Goal: Task Accomplishment & Management: Use online tool/utility

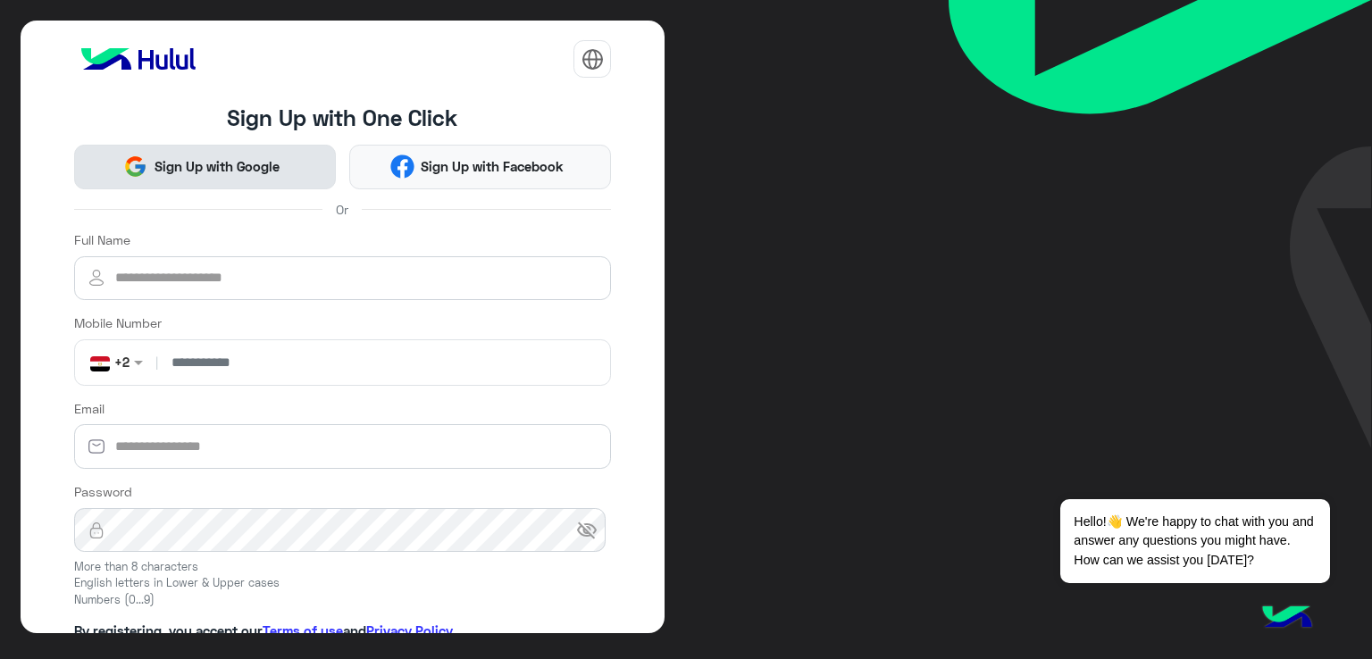
click at [253, 159] on span "Sign Up with Google" at bounding box center [216, 166] width 138 height 21
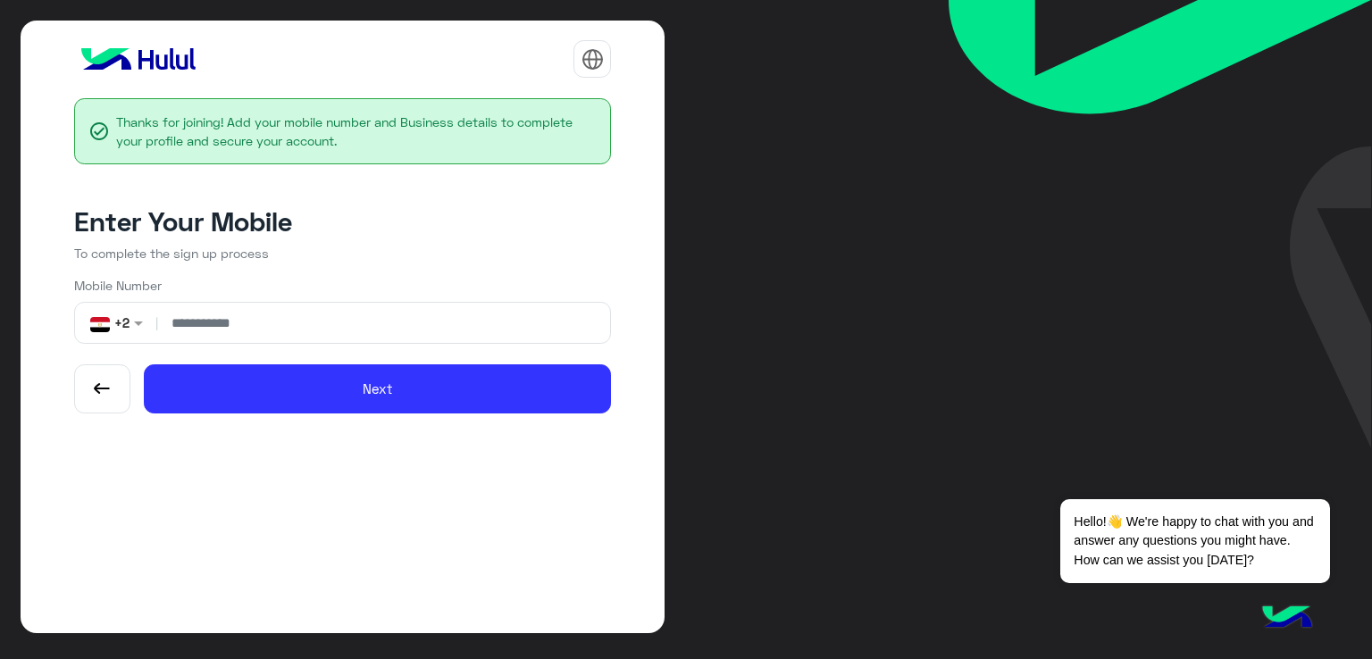
click at [376, 313] on input "number" at bounding box center [383, 323] width 442 height 40
click at [186, 315] on input "**********" at bounding box center [383, 323] width 442 height 40
type input "**********"
click at [144, 364] on button "Next" at bounding box center [377, 388] width 467 height 49
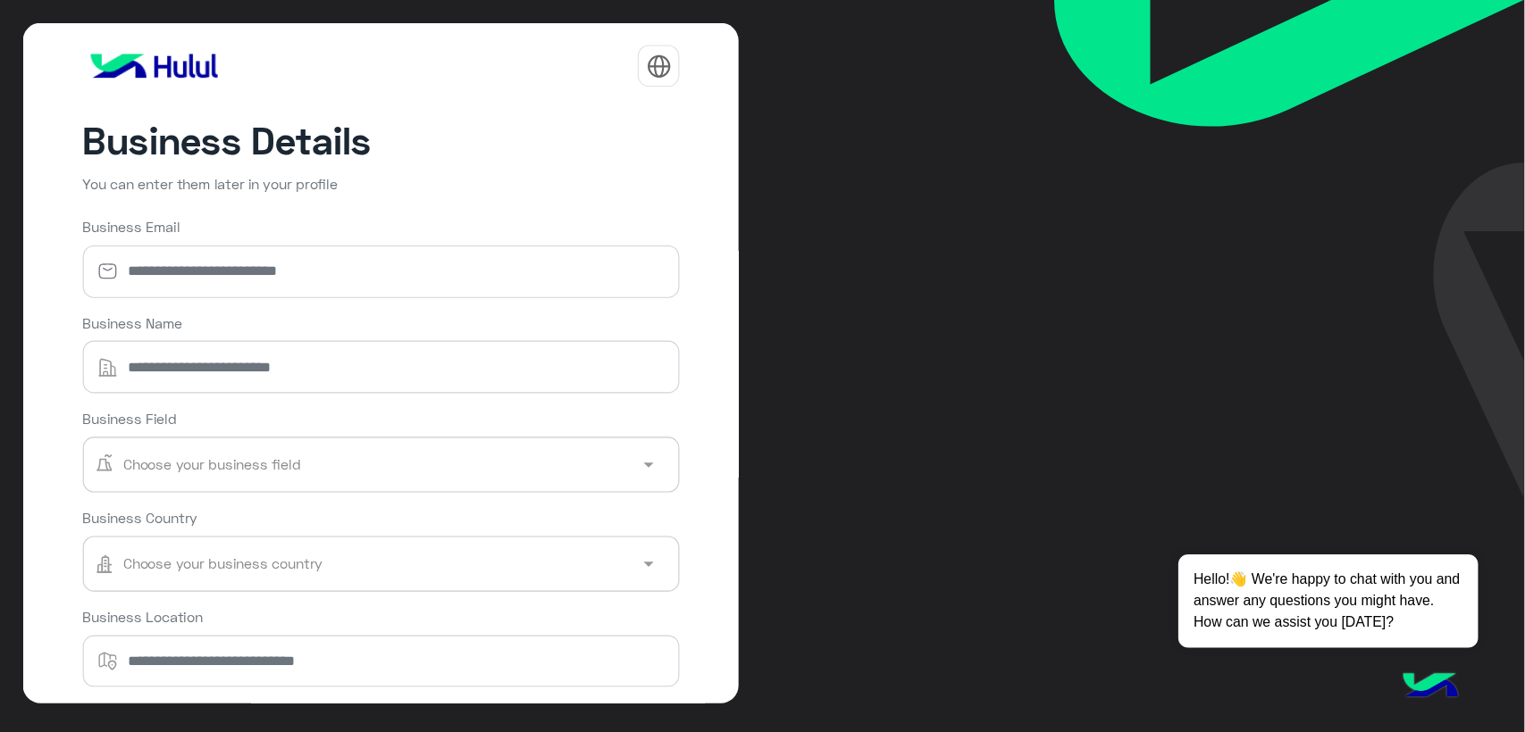
scroll to position [97, 0]
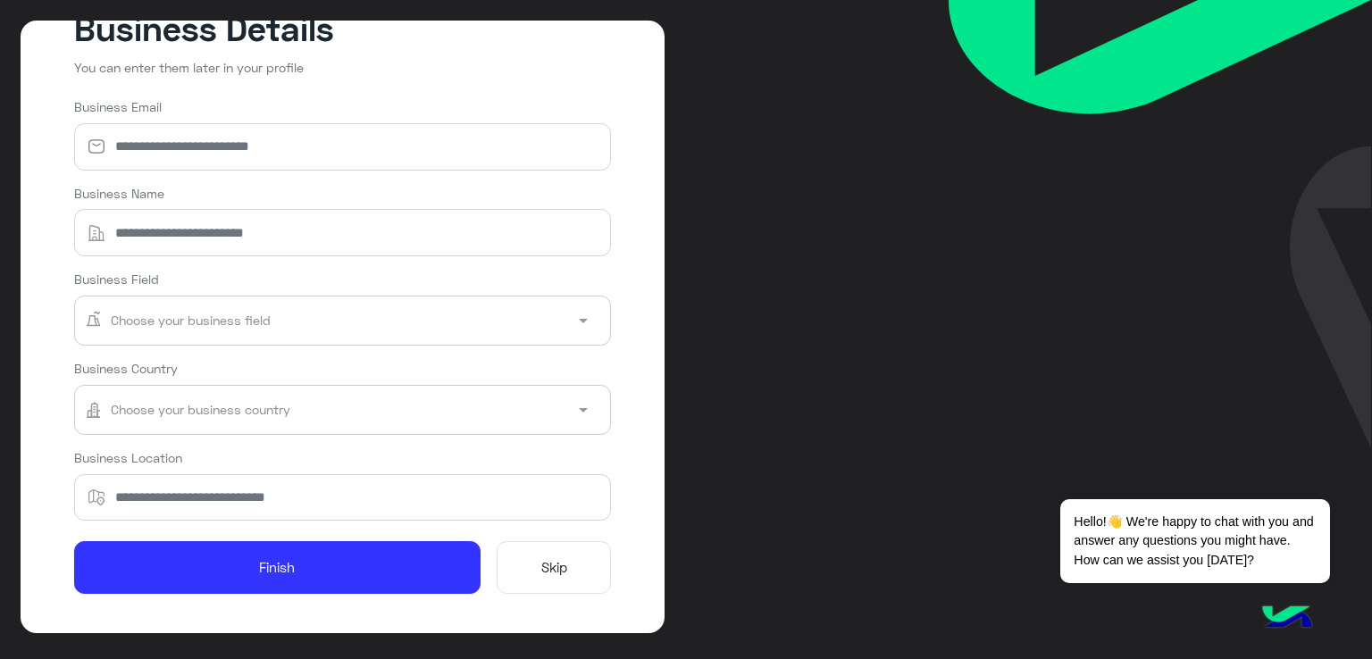
click at [560, 565] on button "Skip" at bounding box center [554, 568] width 114 height 54
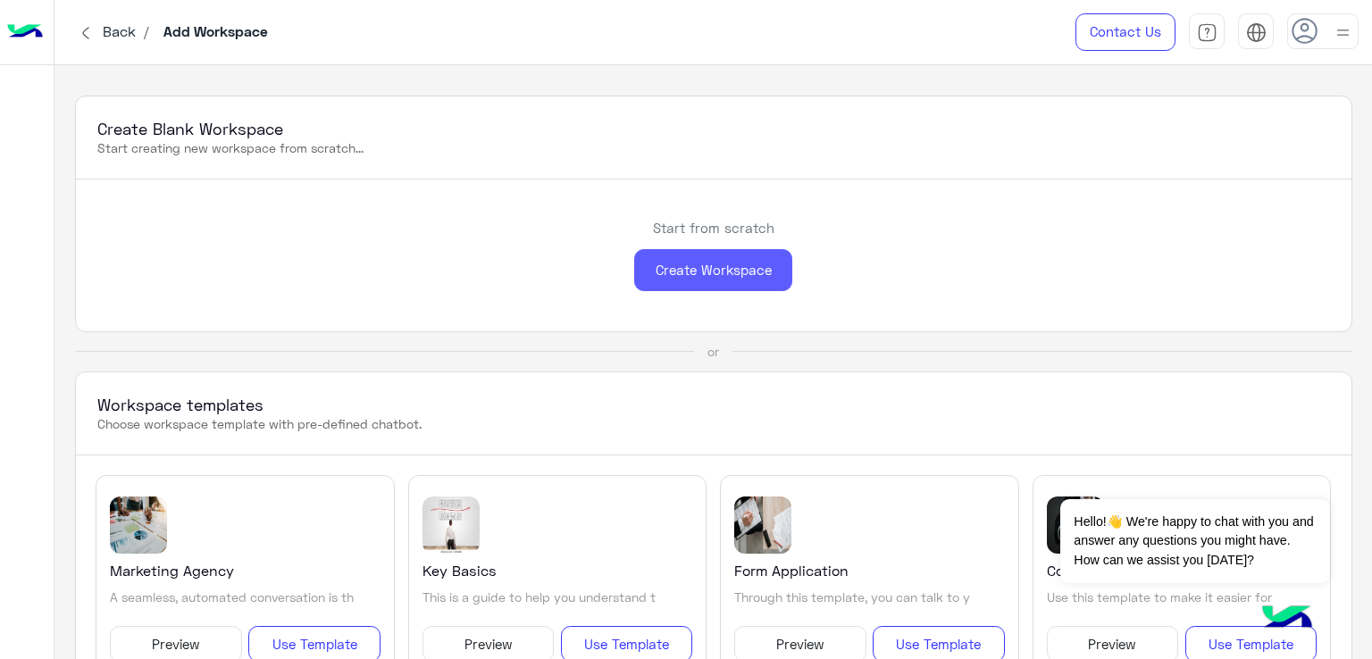
click at [764, 286] on div "Create Workspace" at bounding box center [713, 270] width 158 height 42
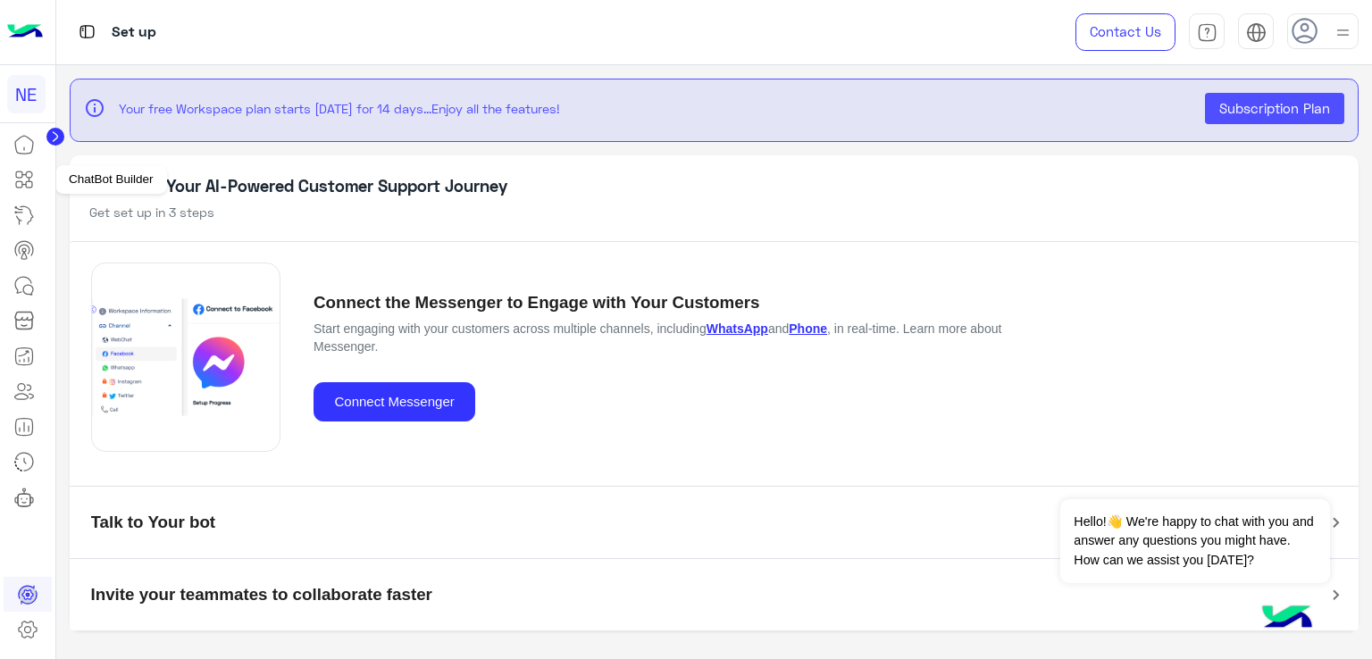
click at [35, 177] on link at bounding box center [24, 180] width 48 height 36
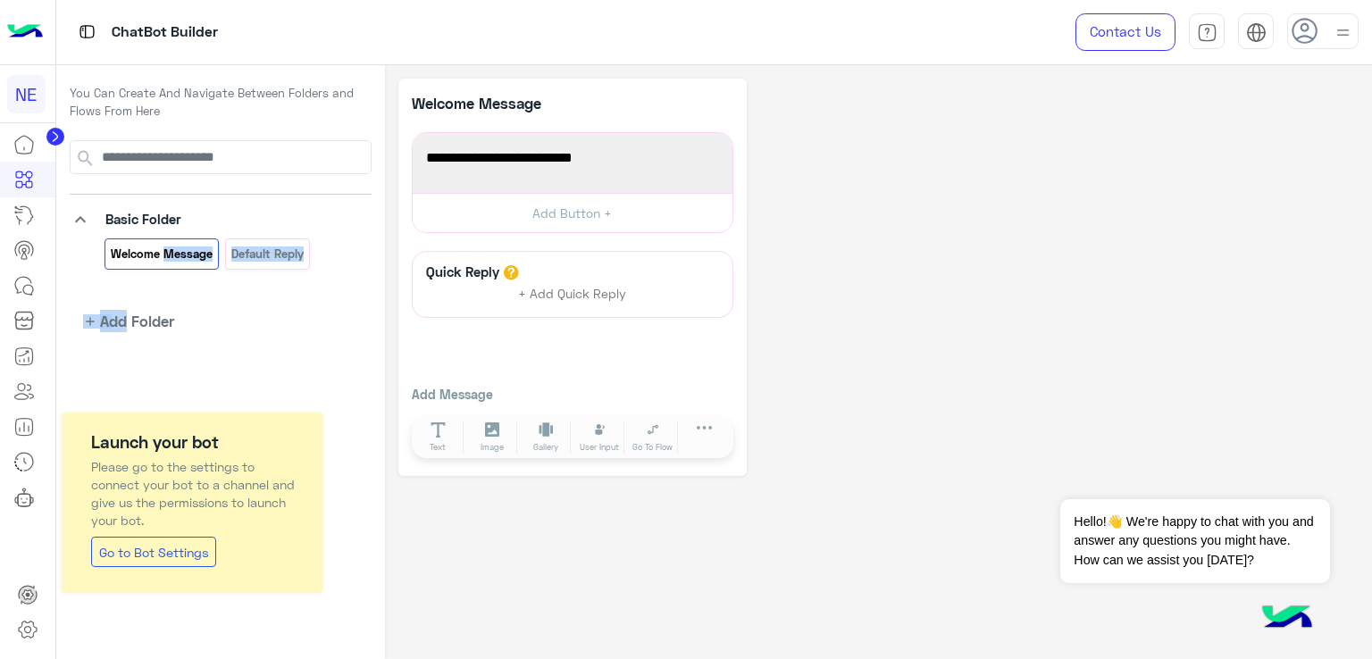
drag, startPoint x: 155, startPoint y: 255, endPoint x: 128, endPoint y: 334, distance: 84.2
click at [128, 334] on div "You Can Create And Navigate Between Folders and Flows From Here keyboard_arrow_…" at bounding box center [220, 219] width 329 height 308
click at [137, 315] on span "Add Folder" at bounding box center [137, 321] width 74 height 22
click at [219, 312] on icon "button" at bounding box center [220, 319] width 14 height 14
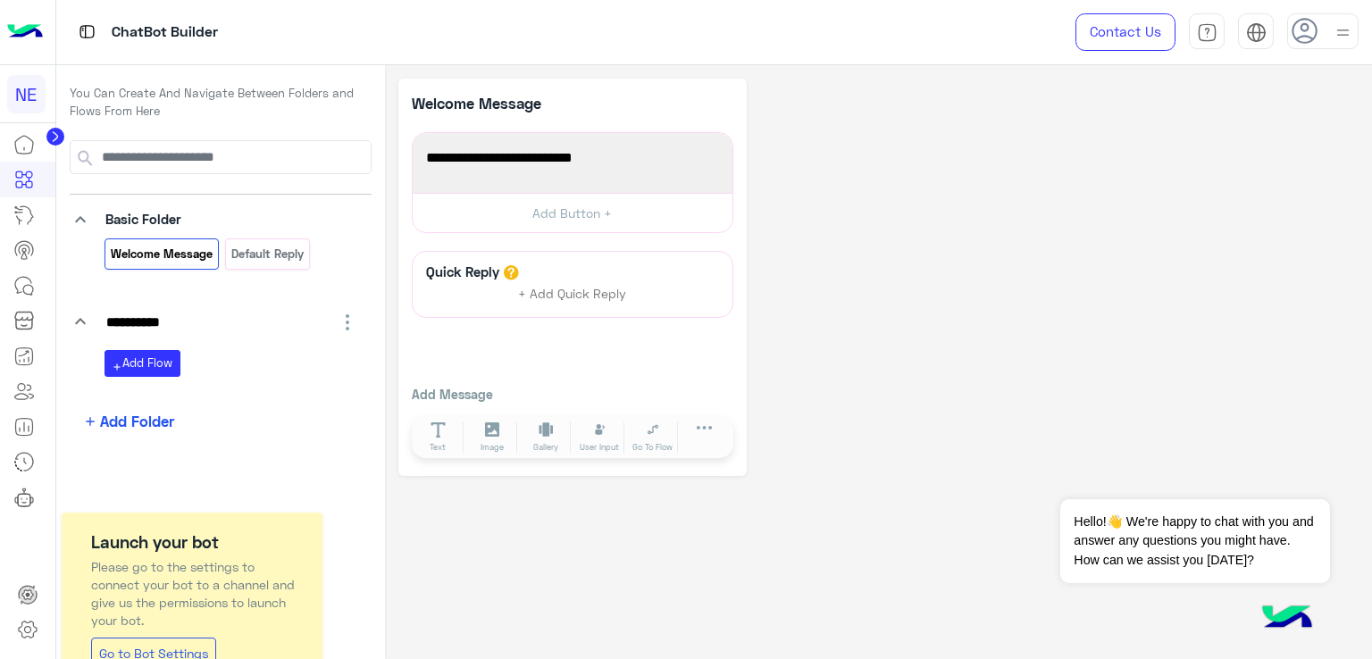
click at [232, 337] on div "**********" at bounding box center [231, 343] width 280 height 67
click at [495, 430] on icon at bounding box center [492, 429] width 15 height 15
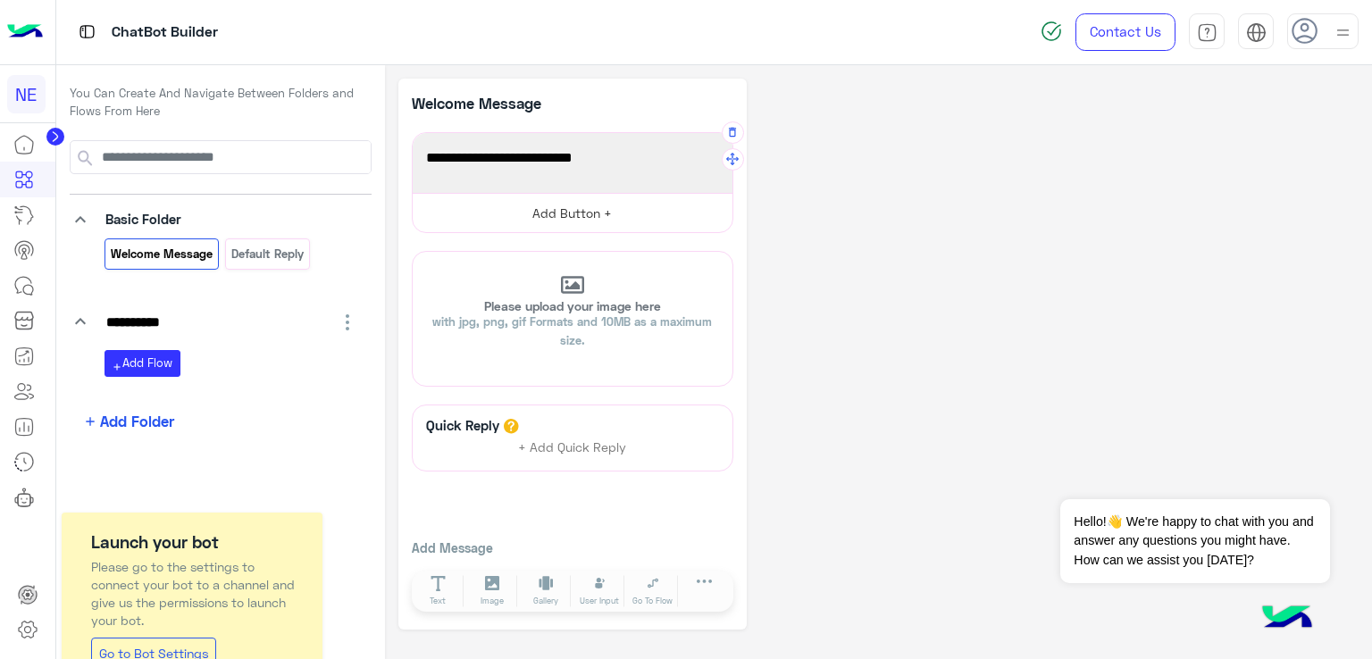
click at [544, 219] on button "Add Button +" at bounding box center [573, 213] width 320 height 40
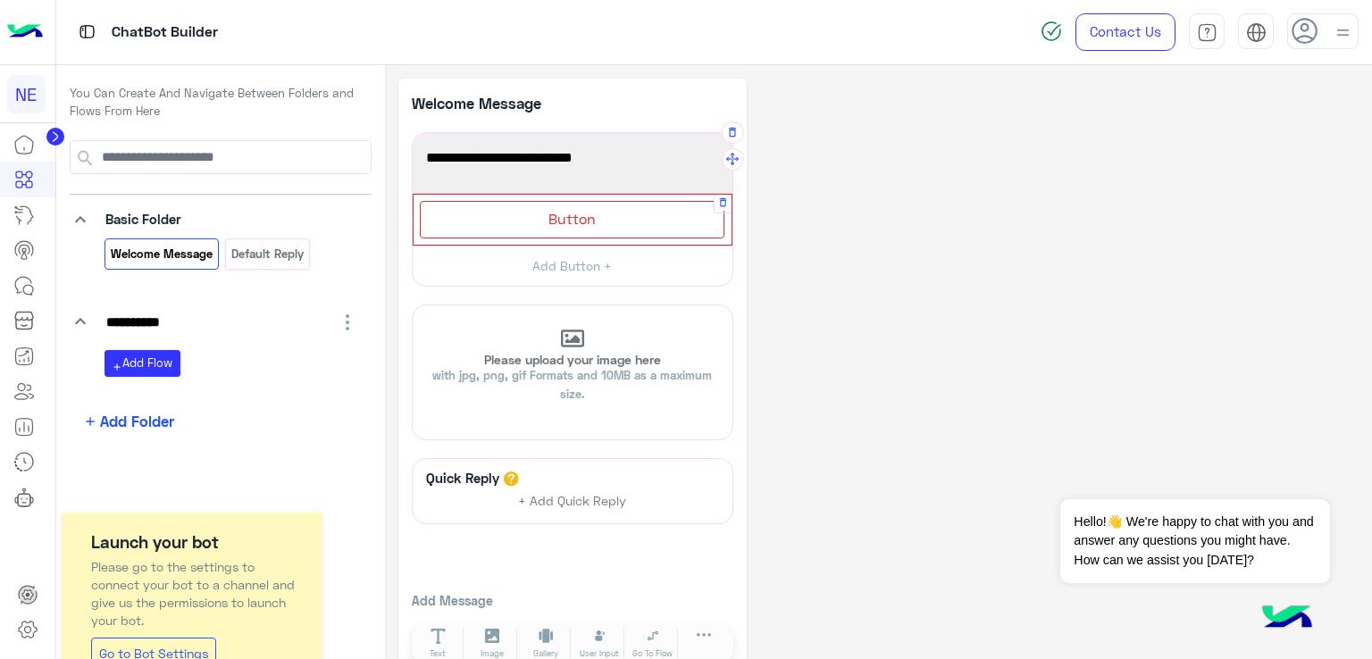
click at [545, 219] on div "Button" at bounding box center [572, 219] width 305 height 37
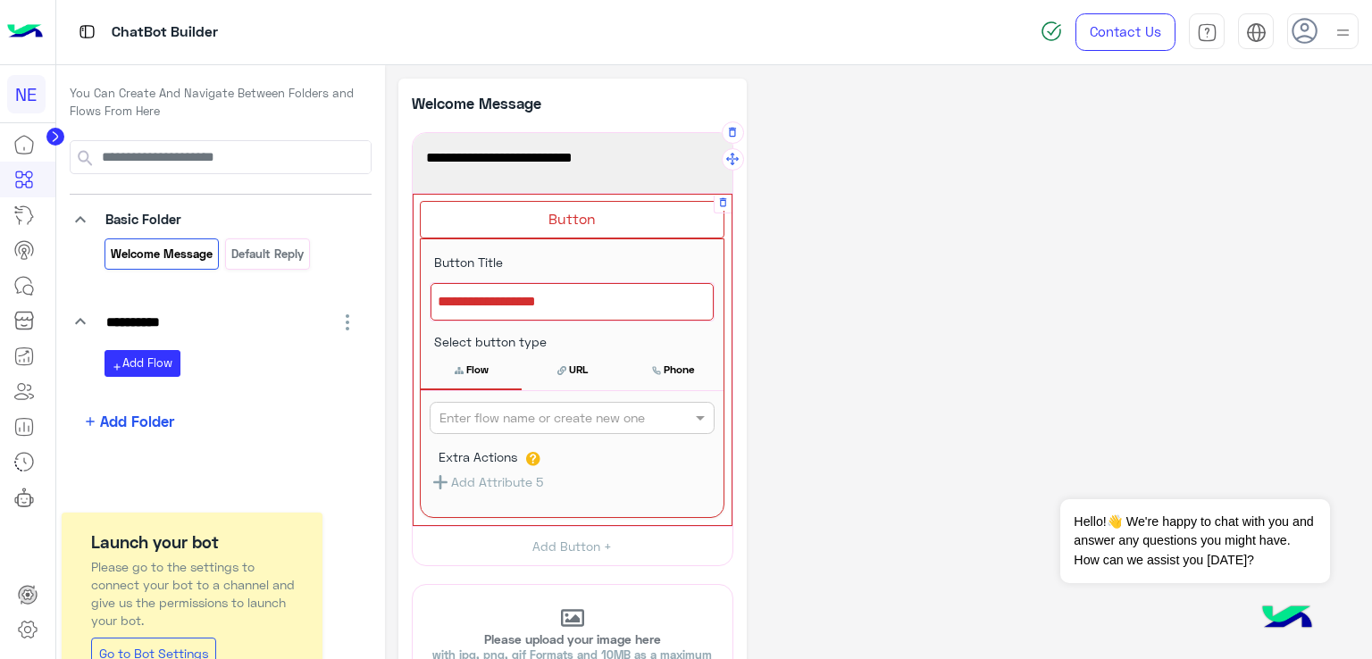
click at [545, 293] on div at bounding box center [571, 302] width 283 height 38
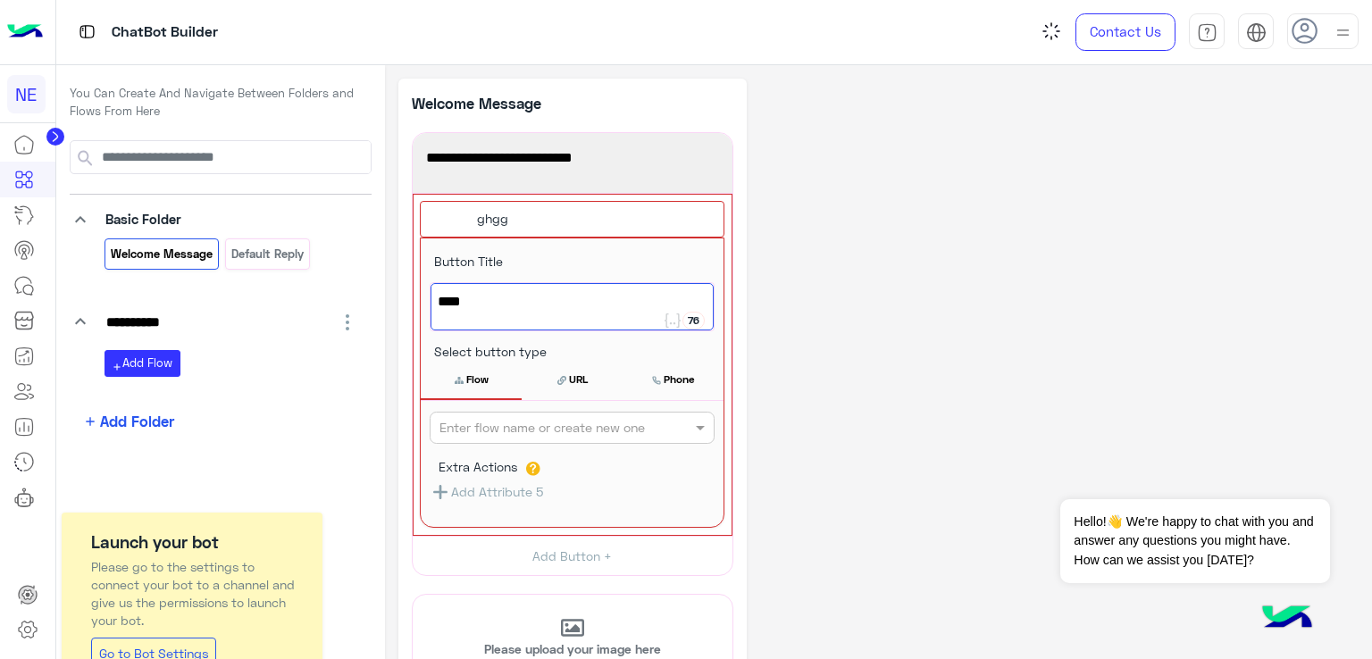
type textarea "****"
click at [757, 340] on div "**********" at bounding box center [878, 526] width 960 height 894
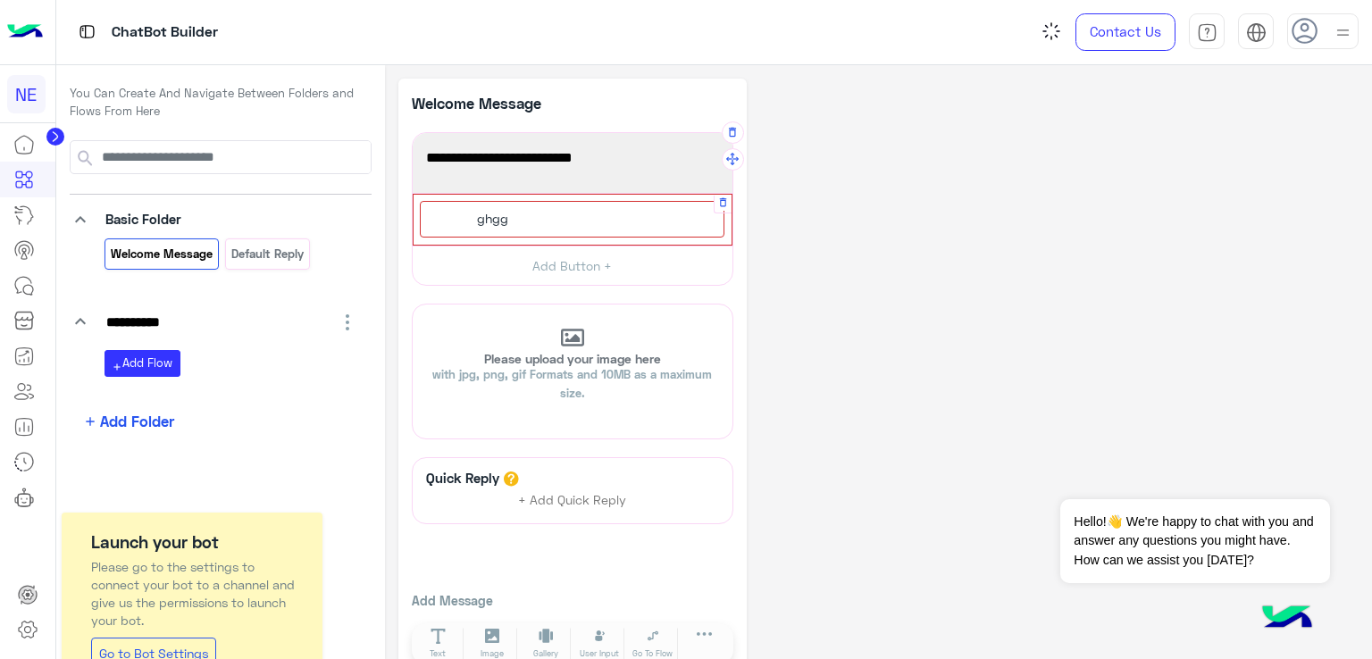
click at [679, 204] on div "ghgg" at bounding box center [572, 219] width 305 height 37
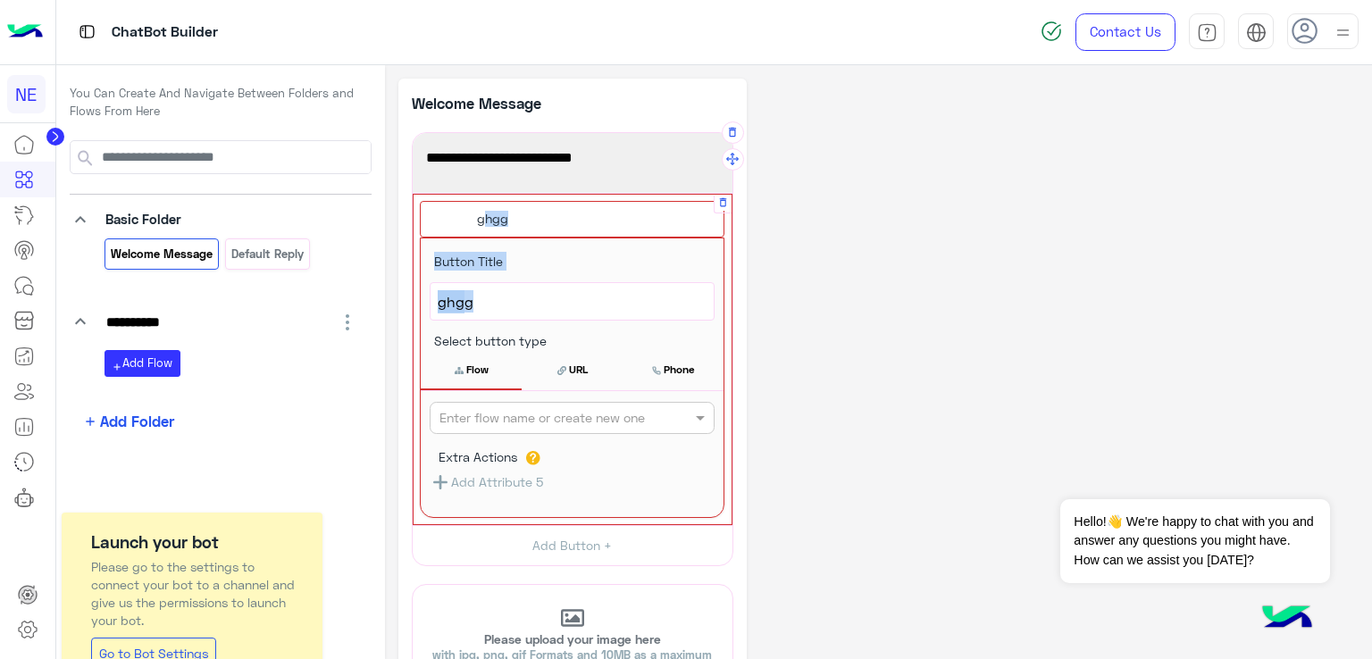
drag, startPoint x: 679, startPoint y: 204, endPoint x: 636, endPoint y: 297, distance: 103.1
click at [636, 297] on div "ghgg Button Title **** 76 ghgg Select button type Flow URL Phone Enter flow nam…" at bounding box center [573, 360] width 318 height 330
click at [732, 312] on div "**********" at bounding box center [572, 521] width 348 height 884
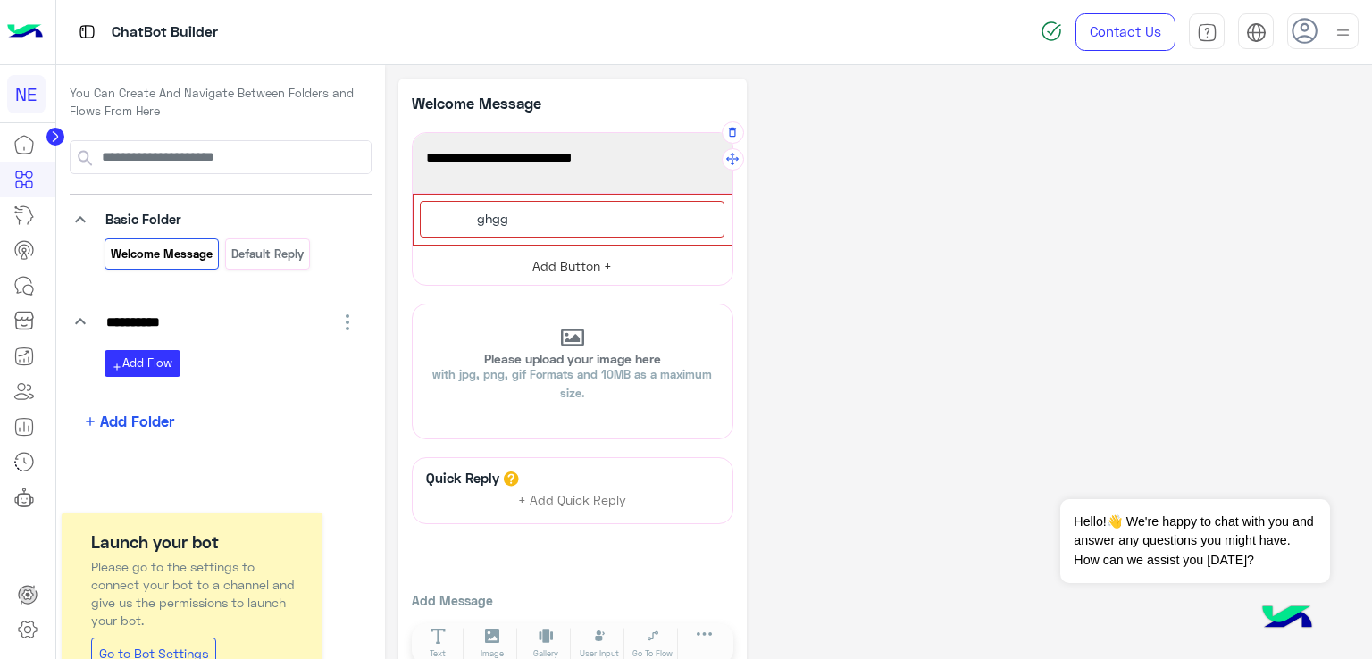
click at [620, 254] on button "Add Button +" at bounding box center [573, 266] width 320 height 40
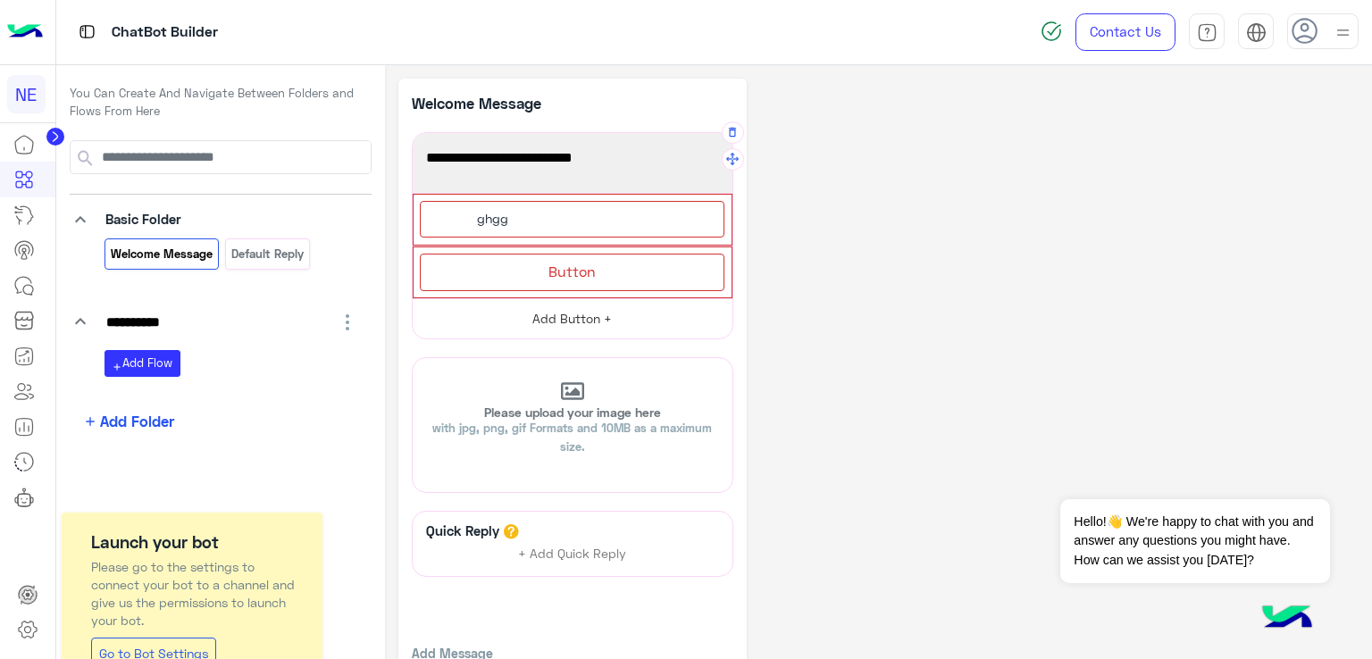
click at [620, 254] on div "Button" at bounding box center [572, 272] width 305 height 37
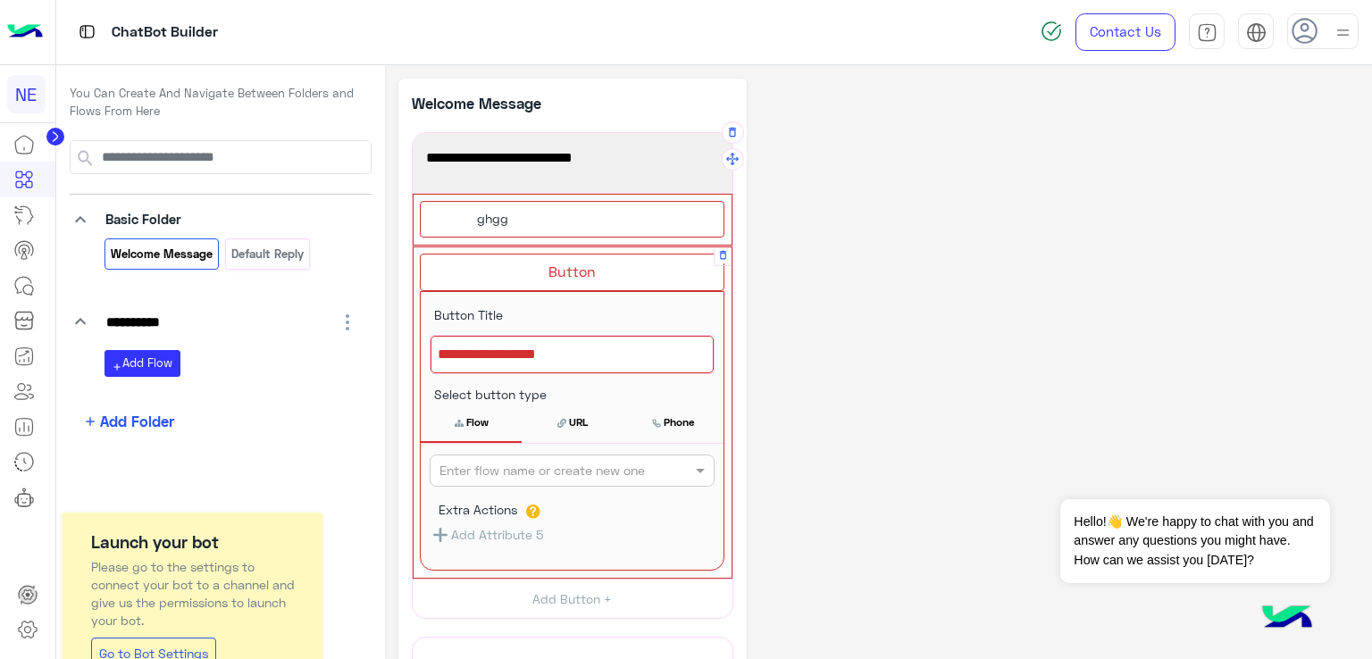
click at [678, 262] on div "Button" at bounding box center [572, 272] width 305 height 37
drag, startPoint x: 678, startPoint y: 262, endPoint x: 694, endPoint y: 194, distance: 69.8
click at [695, 193] on div "**********" at bounding box center [573, 375] width 322 height 487
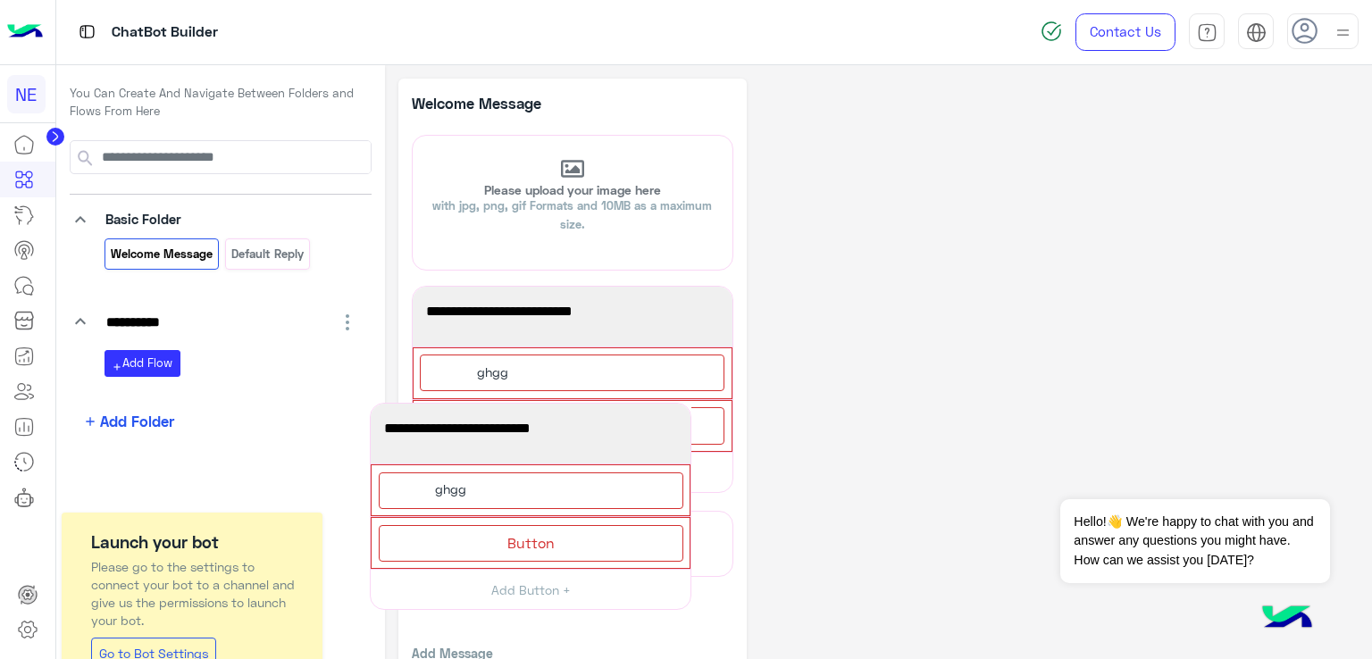
drag, startPoint x: 730, startPoint y: 165, endPoint x: 689, endPoint y: 436, distance: 273.7
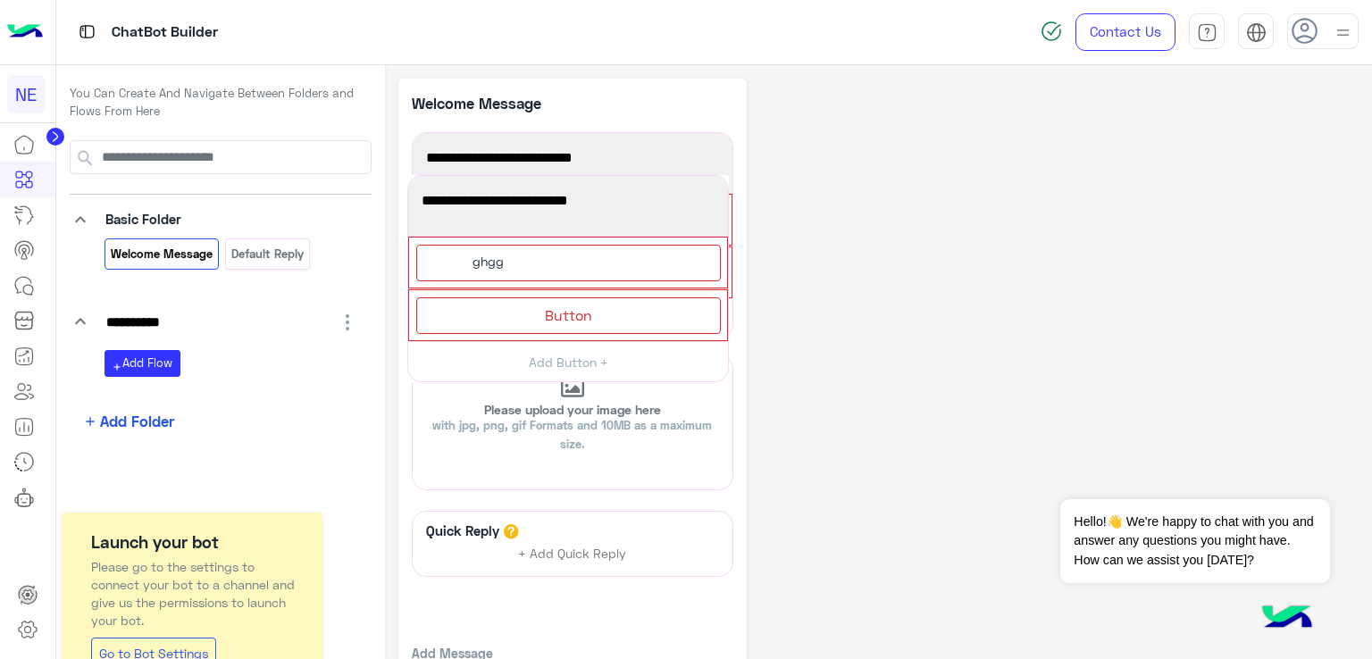
drag, startPoint x: 733, startPoint y: 316, endPoint x: 729, endPoint y: 207, distance: 109.0
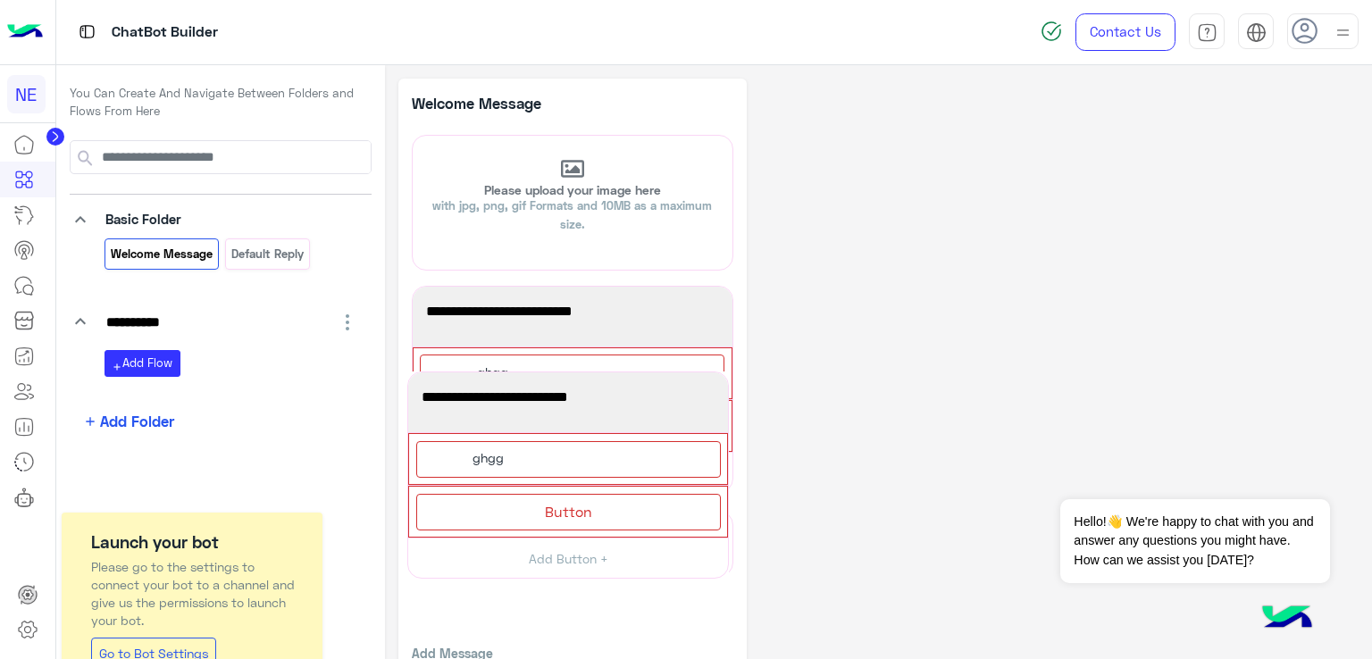
drag, startPoint x: 729, startPoint y: 160, endPoint x: 724, endPoint y: 399, distance: 239.4
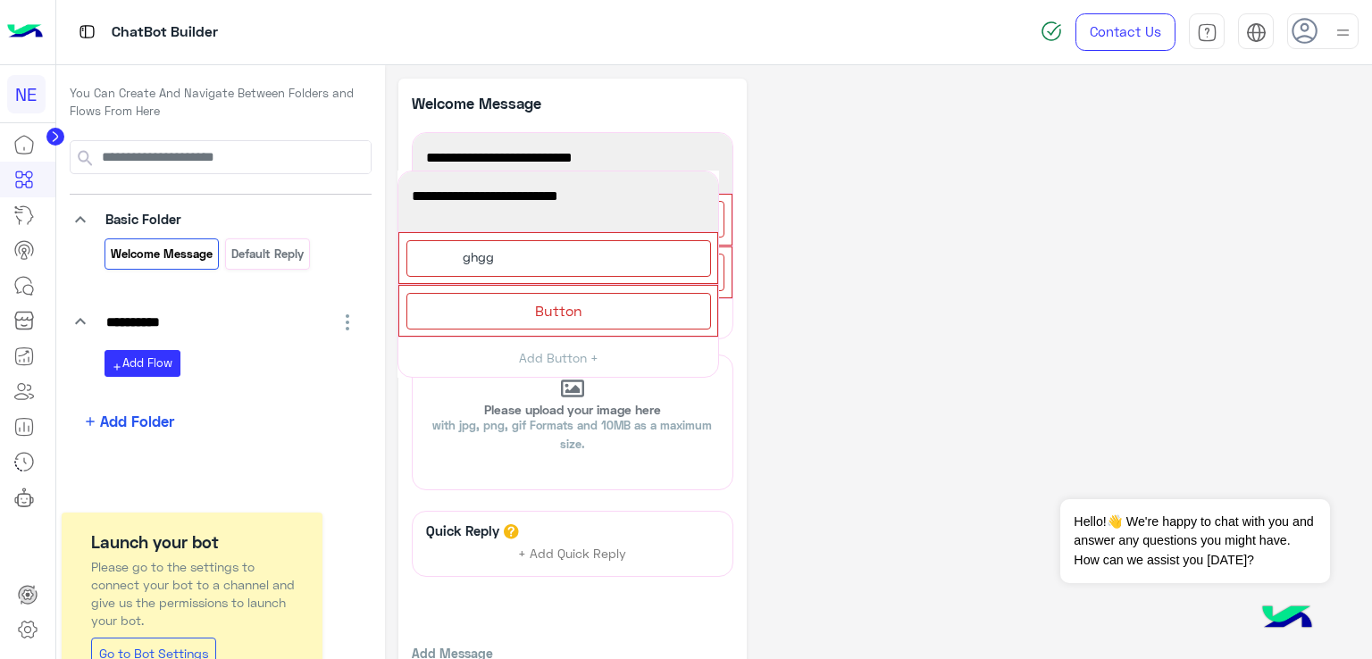
drag, startPoint x: 725, startPoint y: 315, endPoint x: 711, endPoint y: 201, distance: 115.2
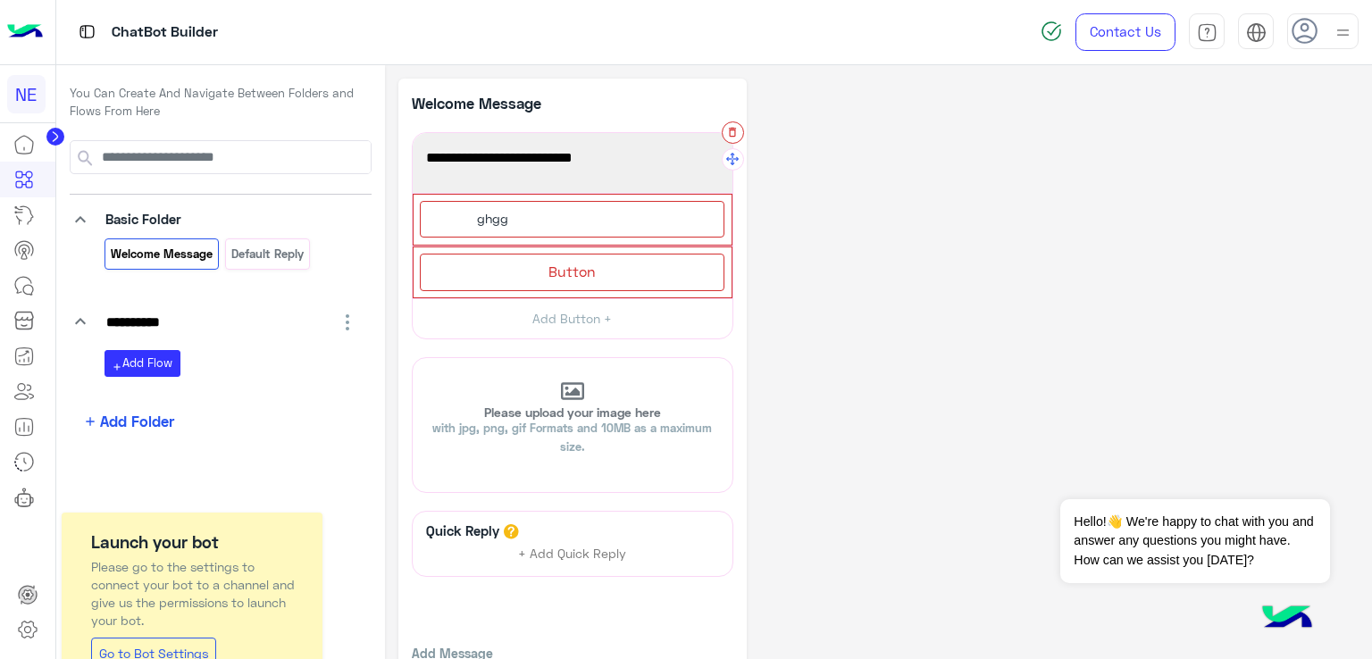
click at [729, 137] on icon "button" at bounding box center [732, 132] width 13 height 13
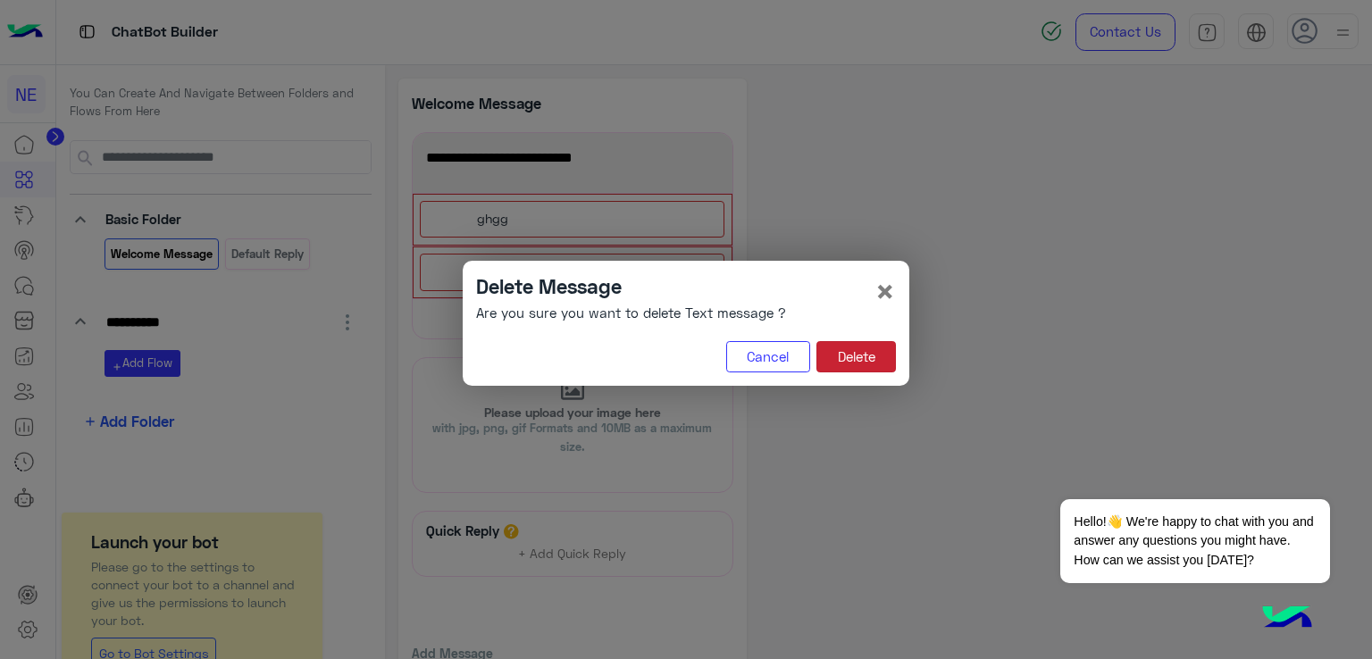
click at [873, 362] on button "Delete" at bounding box center [855, 357] width 79 height 32
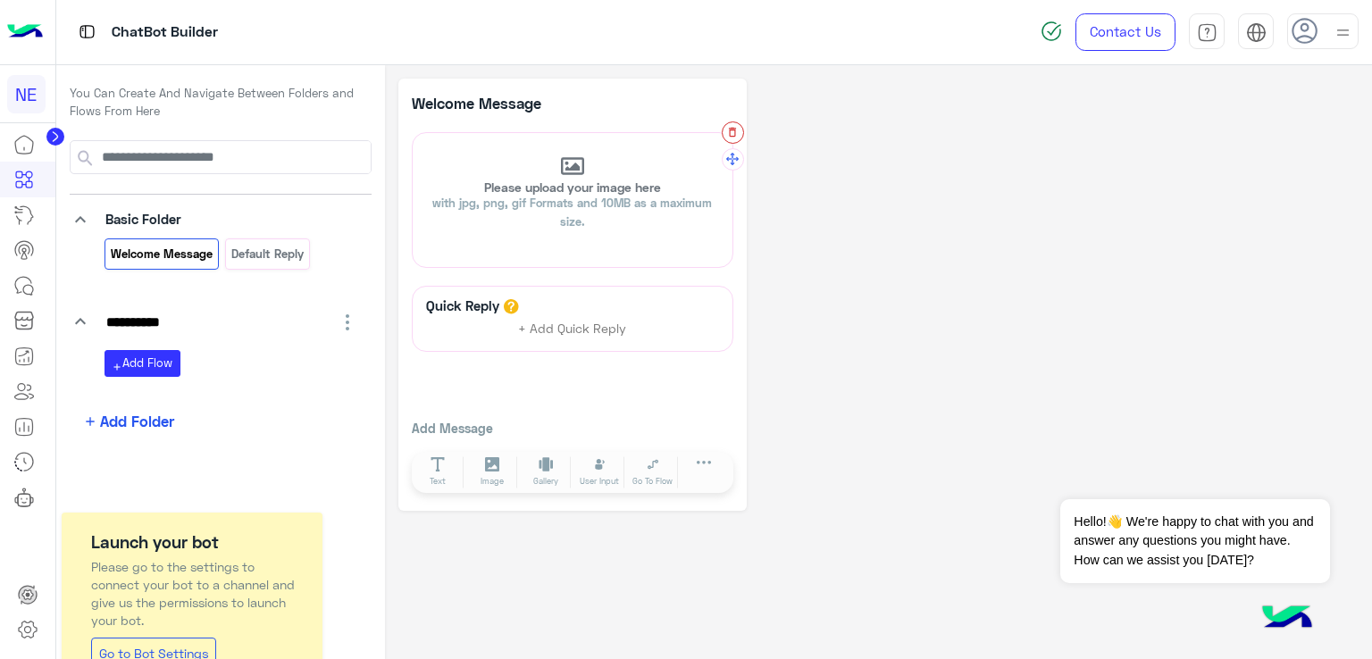
click at [730, 138] on button "button" at bounding box center [733, 132] width 22 height 22
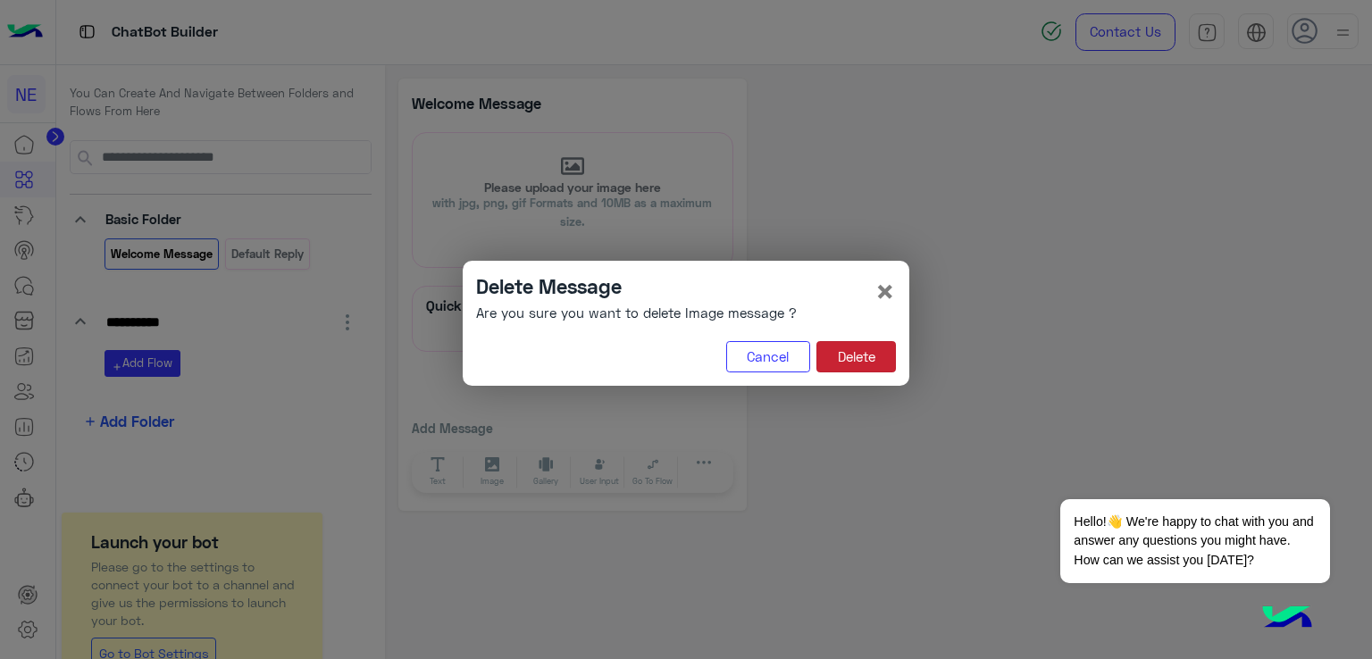
click at [882, 354] on button "Delete" at bounding box center [855, 357] width 79 height 32
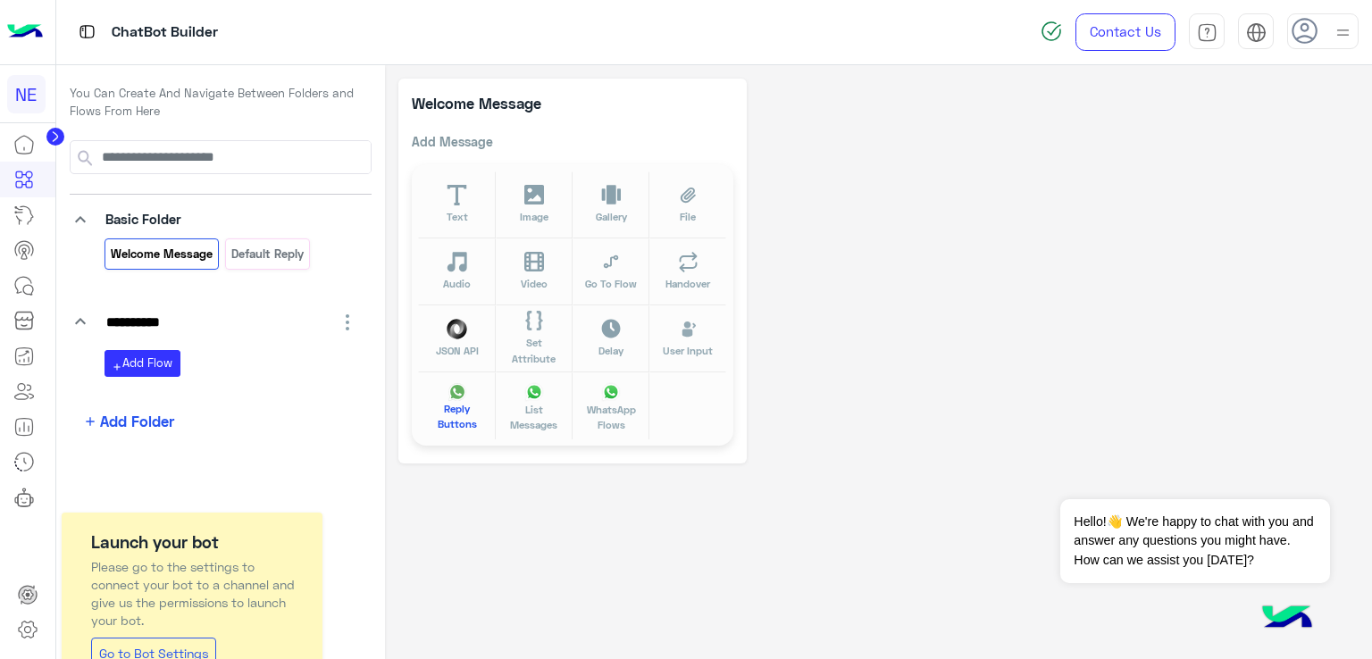
click at [461, 402] on span "Reply Buttons" at bounding box center [457, 416] width 55 height 31
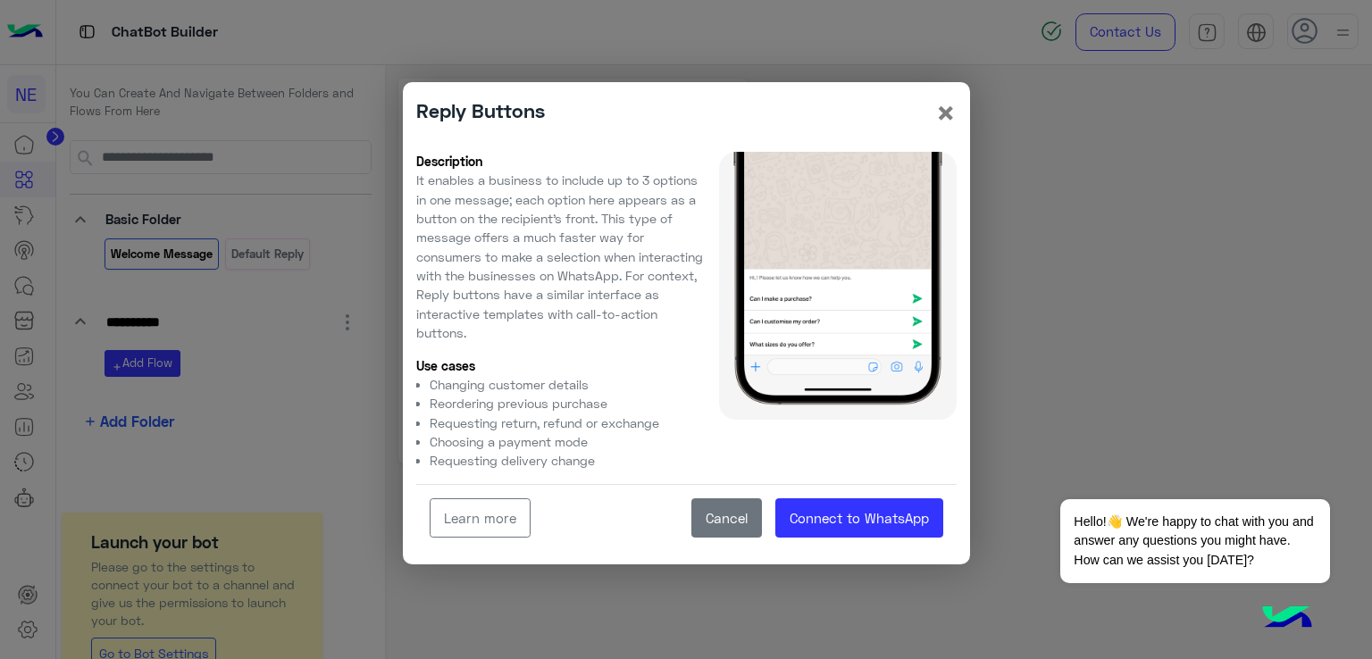
click at [725, 528] on button "Cancel" at bounding box center [726, 518] width 71 height 40
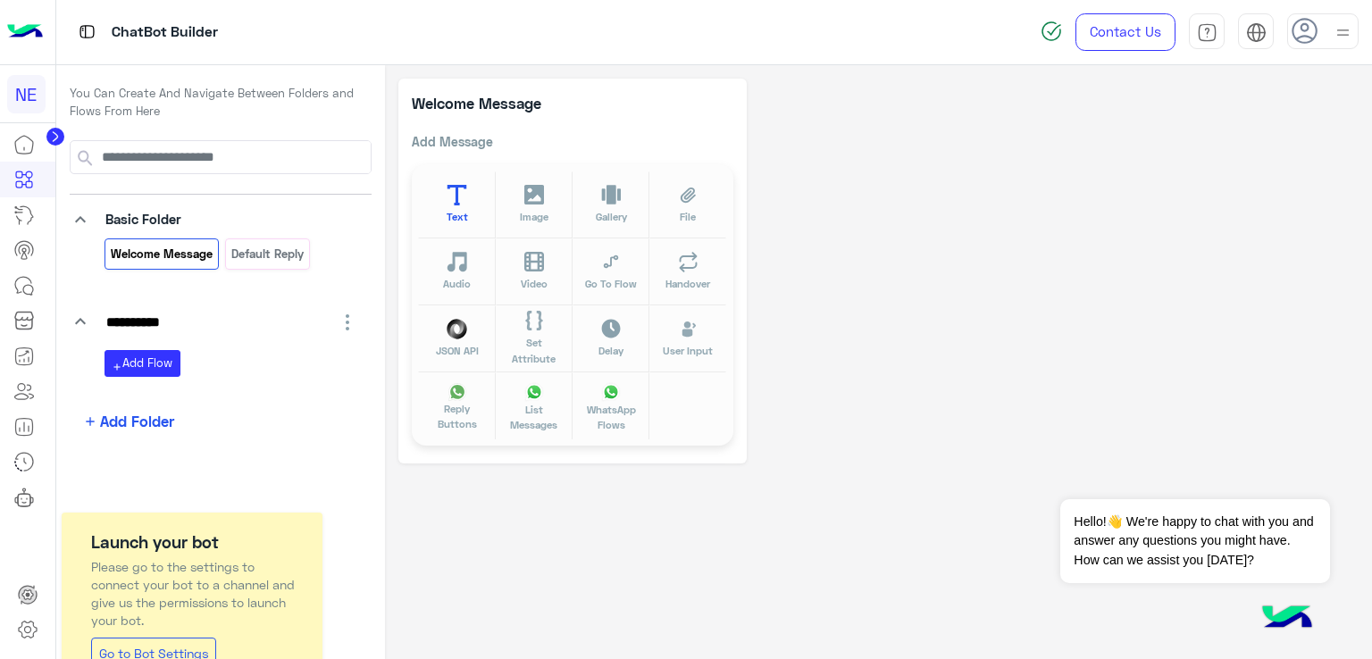
click at [462, 219] on span "Text" at bounding box center [457, 216] width 21 height 15
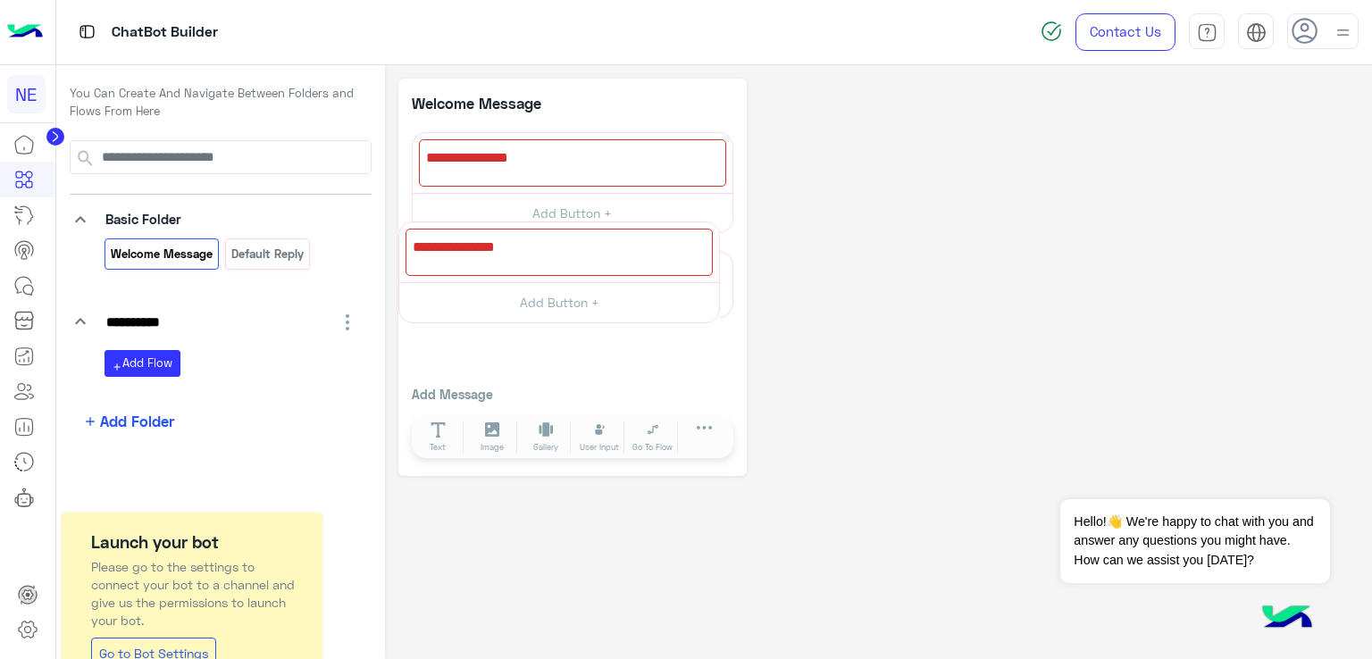
drag, startPoint x: 742, startPoint y: 160, endPoint x: 729, endPoint y: 249, distance: 90.3
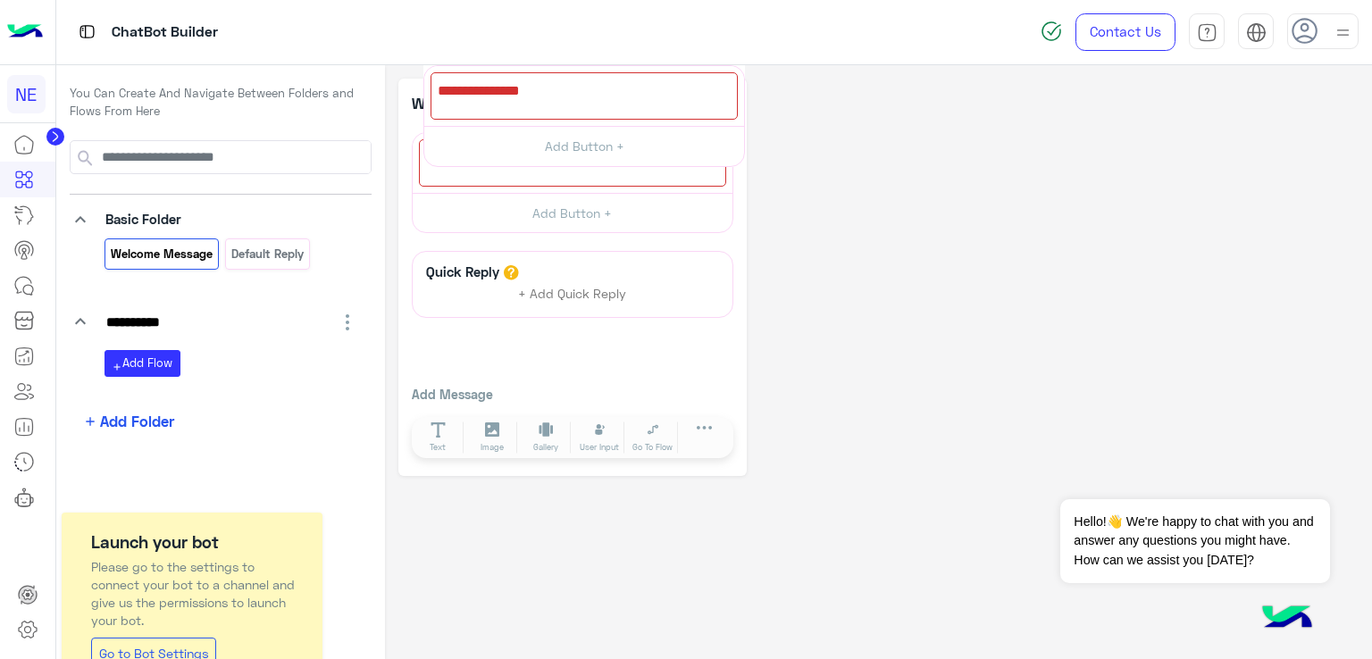
drag, startPoint x: 734, startPoint y: 162, endPoint x: 746, endPoint y: 95, distance: 68.0
